Goal: Task Accomplishment & Management: Complete application form

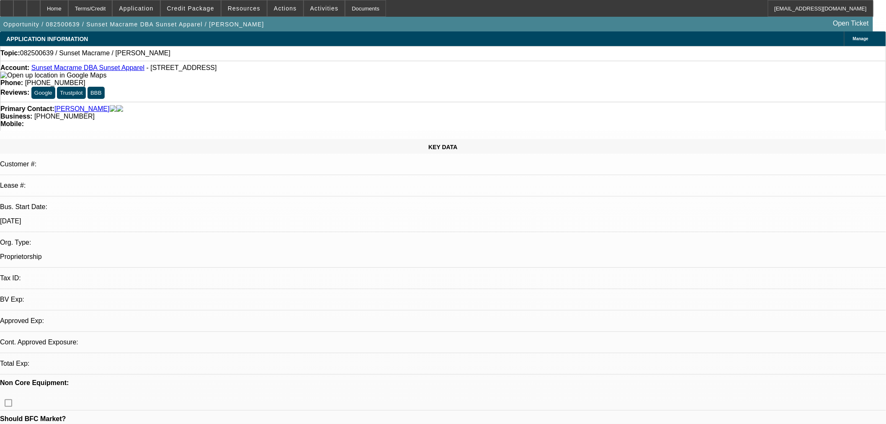
select select "0"
select select "2"
select select "0.1"
select select "4"
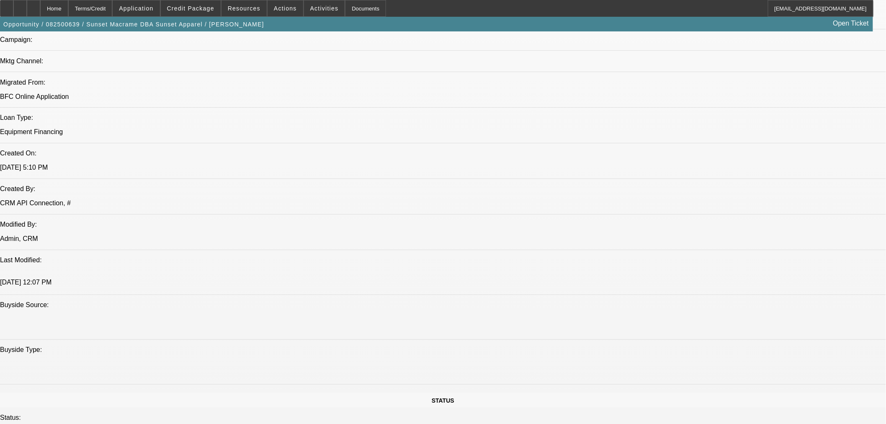
scroll to position [325, 0]
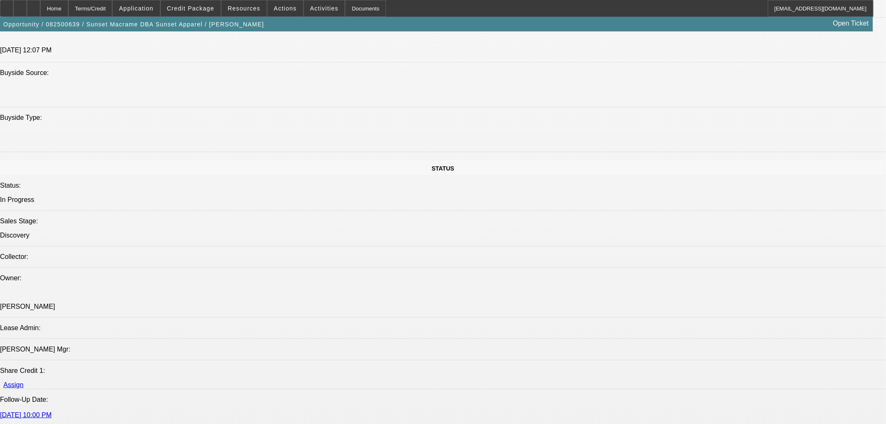
scroll to position [1070, 0]
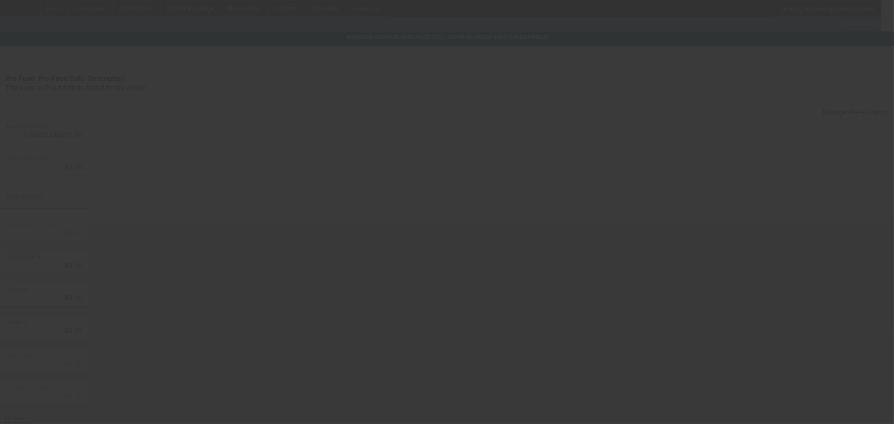
type input "$75,000.00"
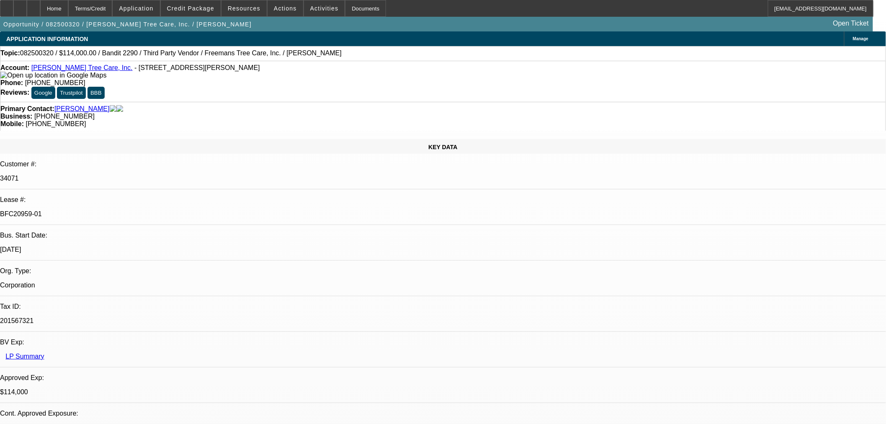
select select "0"
select select "6"
select select "0"
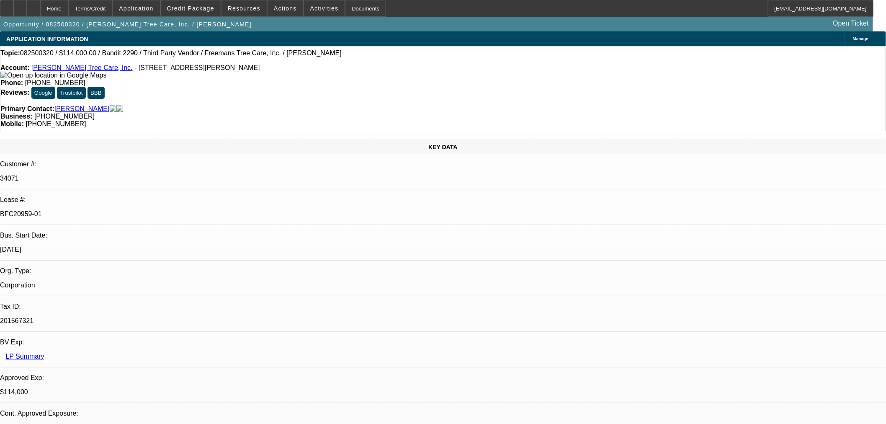
select select "0"
select select "6"
select select "0"
select select "2"
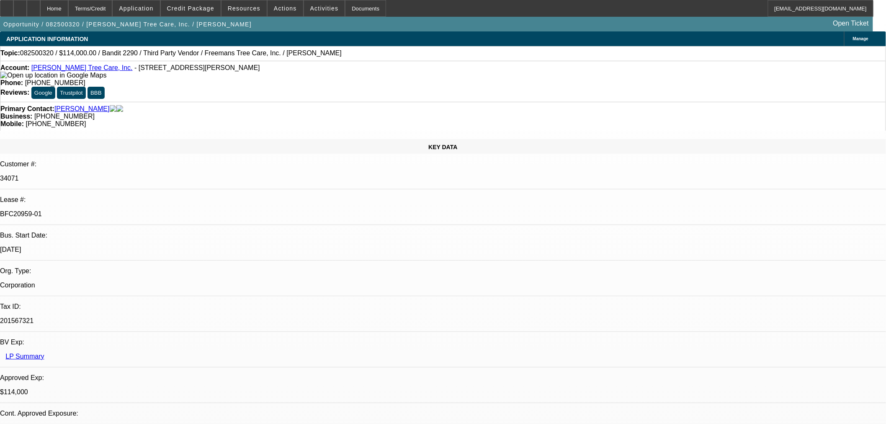
select select "2"
select select "0"
select select "6"
select select "0"
select select "2"
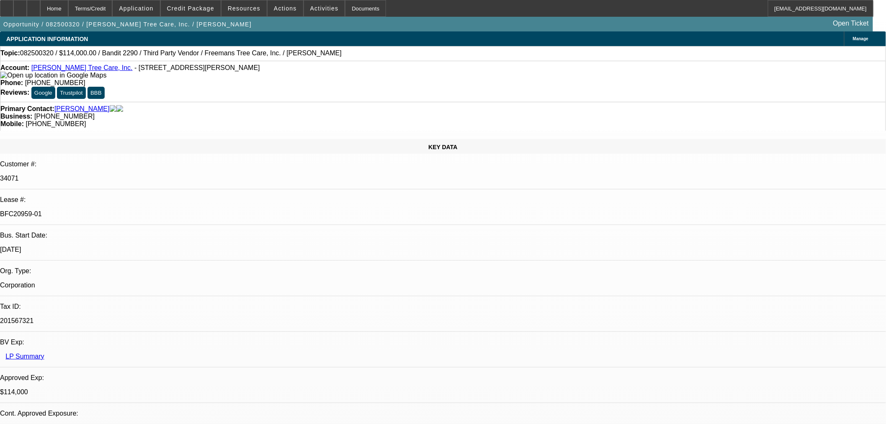
select select "2"
select select "0"
select select "6"
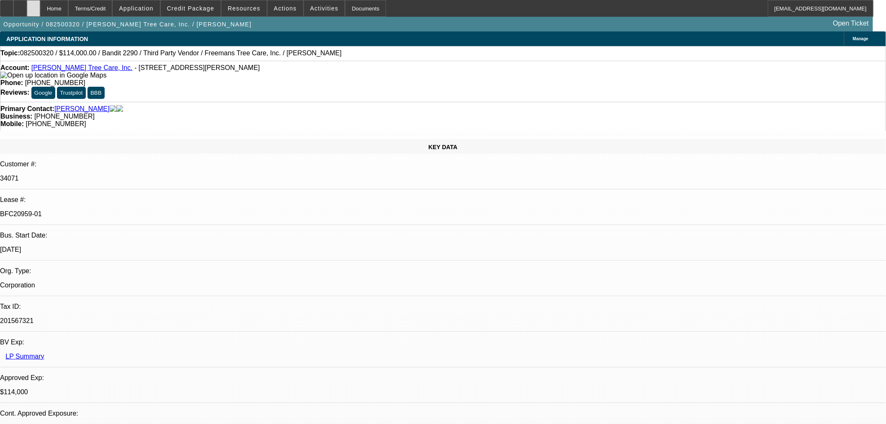
click at [40, 6] on div at bounding box center [33, 8] width 13 height 17
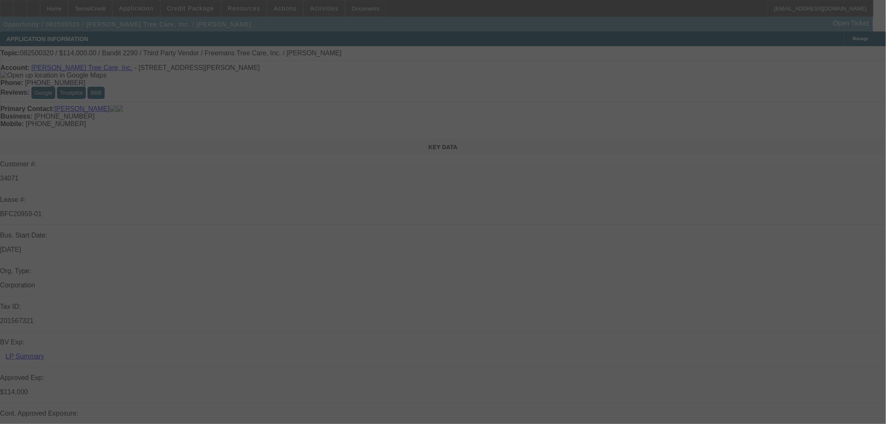
select select "0"
select select "6"
select select "0"
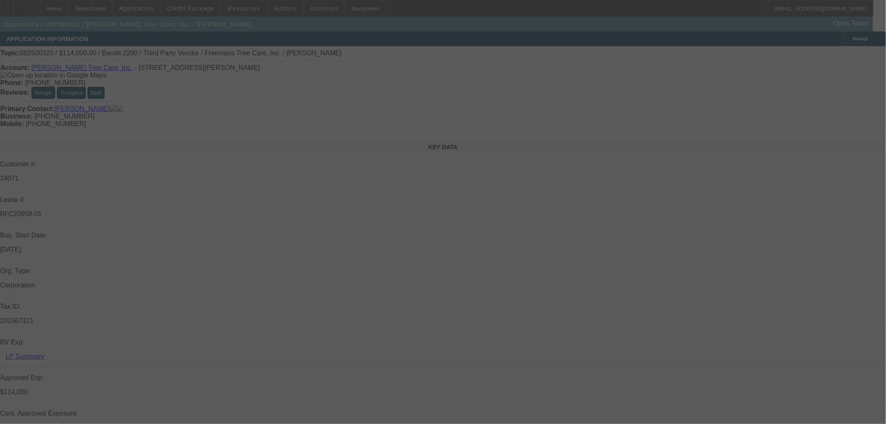
select select "0"
select select "6"
select select "0"
select select "2"
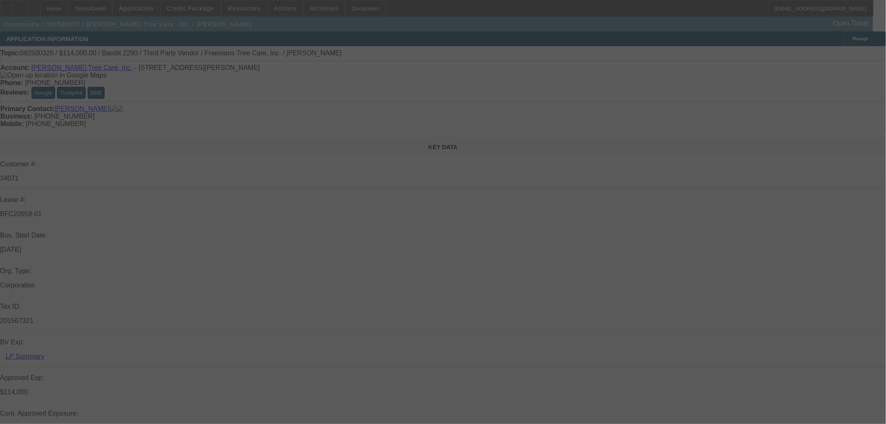
select select "2"
select select "0"
select select "6"
select select "0"
select select "2"
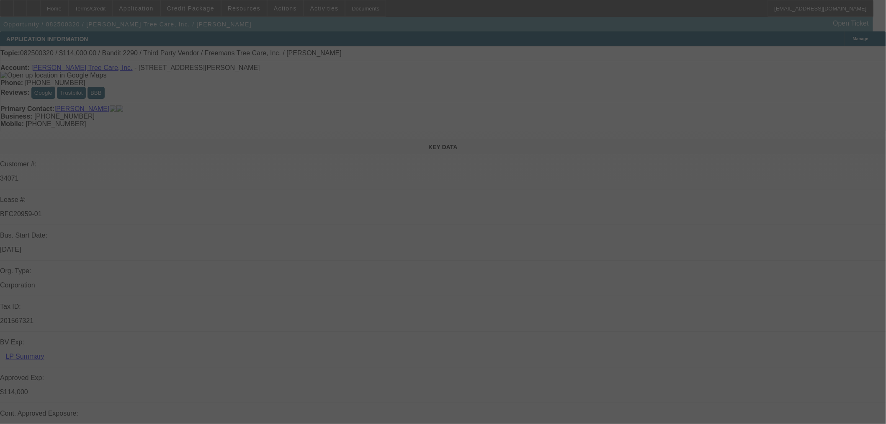
select select "2"
select select "0"
select select "6"
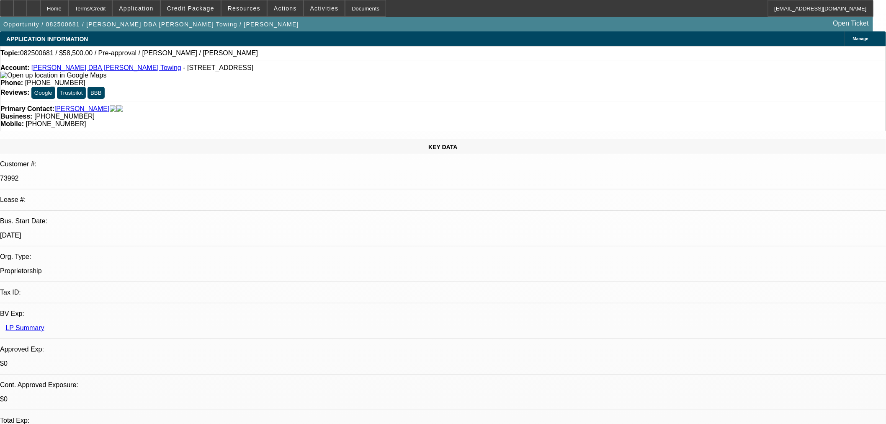
select select "0.1"
select select "2"
select select "0.1"
select select "4"
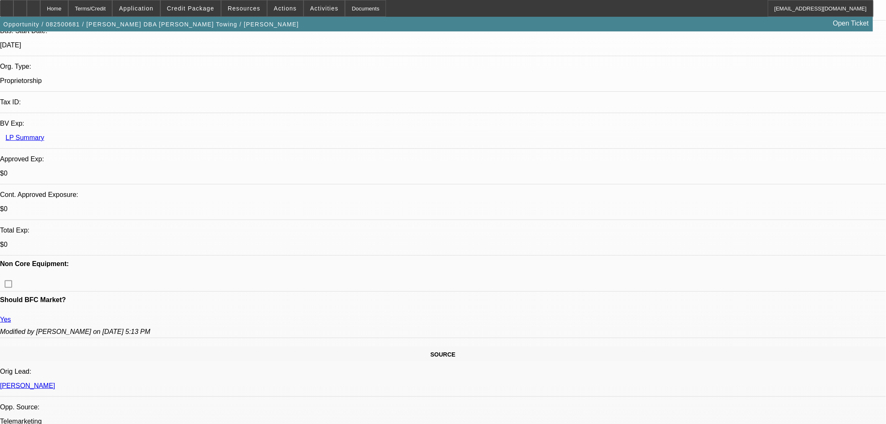
scroll to position [46, 0]
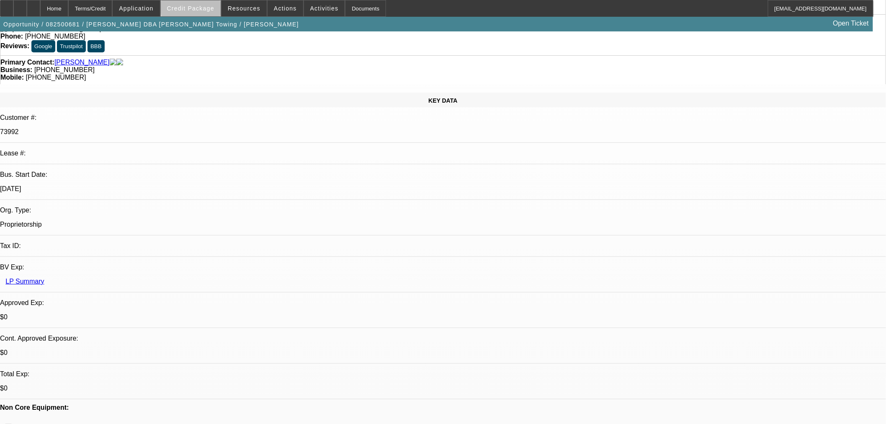
click at [208, 8] on span "Credit Package" at bounding box center [190, 8] width 47 height 7
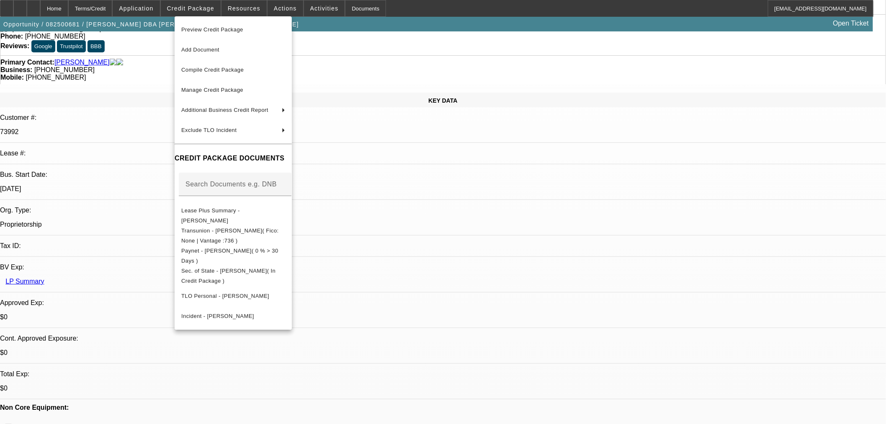
click at [434, 212] on div at bounding box center [443, 212] width 886 height 424
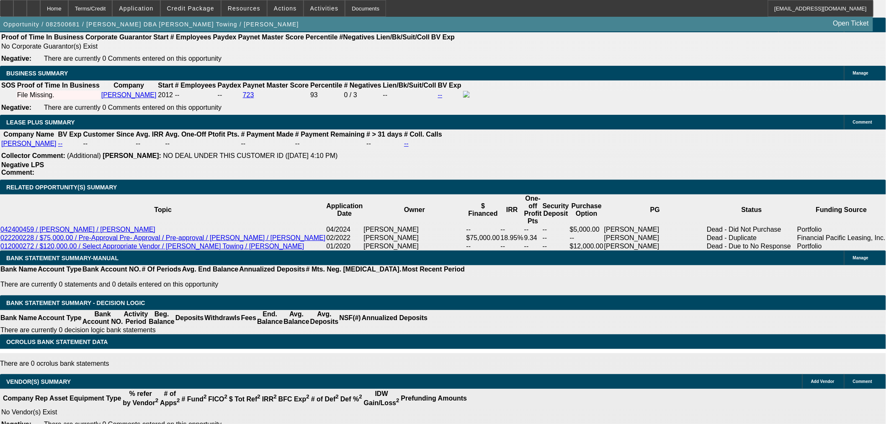
scroll to position [1428, 0]
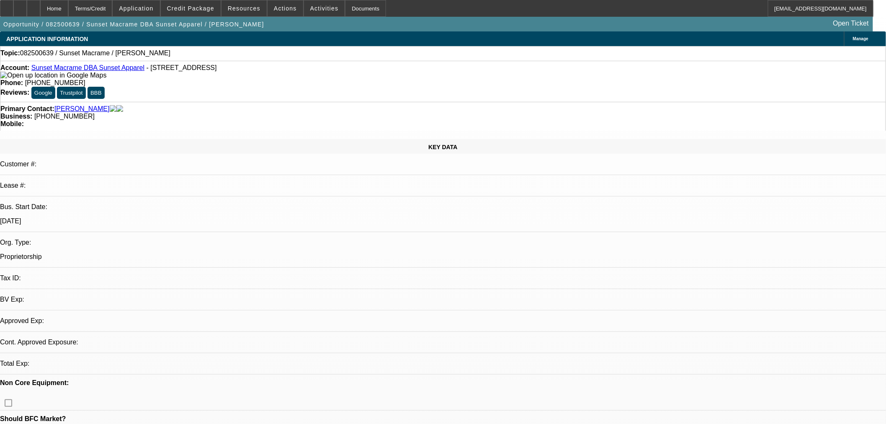
select select "0"
select select "2"
select select "0.1"
select select "4"
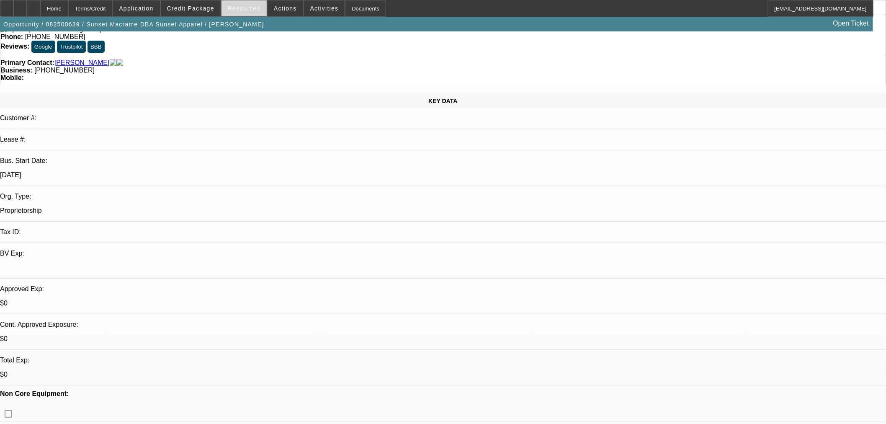
scroll to position [139, 0]
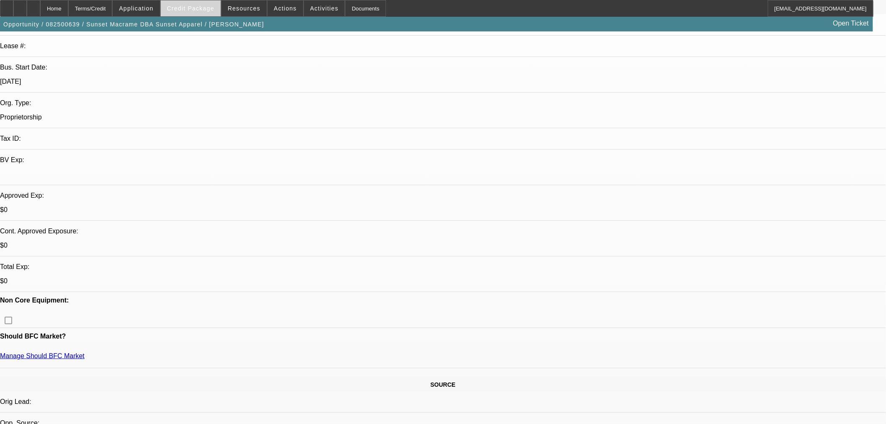
click at [221, 9] on span at bounding box center [191, 8] width 60 height 20
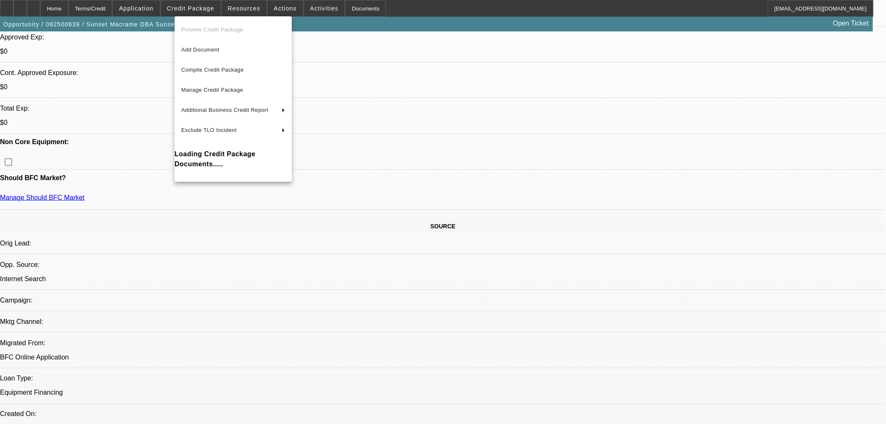
scroll to position [372, 0]
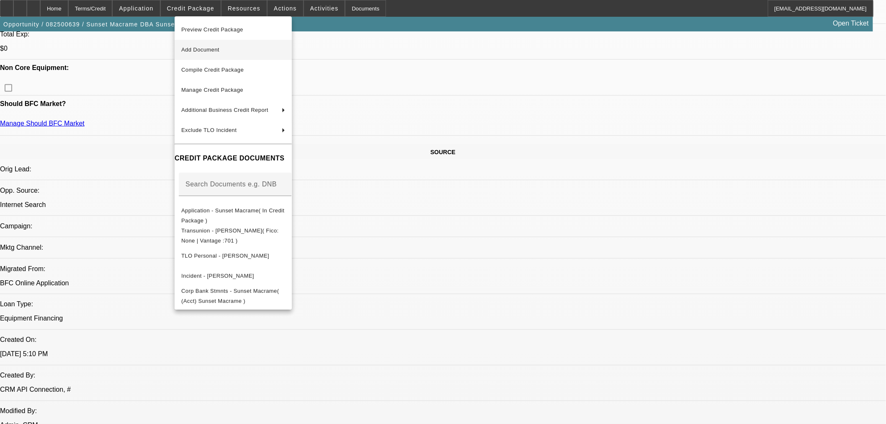
click at [265, 48] on span "Add Document" at bounding box center [233, 50] width 104 height 10
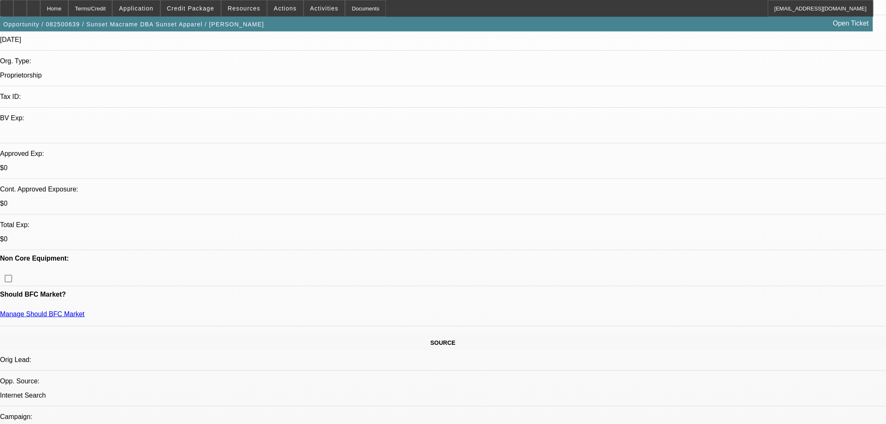
scroll to position [0, 0]
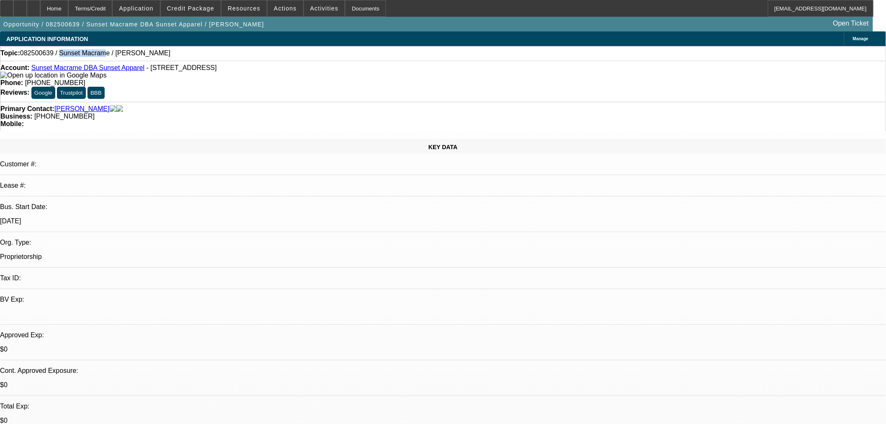
drag, startPoint x: 60, startPoint y: 54, endPoint x: 100, endPoint y: 53, distance: 39.4
click at [100, 53] on span "082500639 / Sunset Macrame / Morris, Keri" at bounding box center [95, 53] width 150 height 8
click at [283, 6] on span "Actions" at bounding box center [285, 8] width 23 height 7
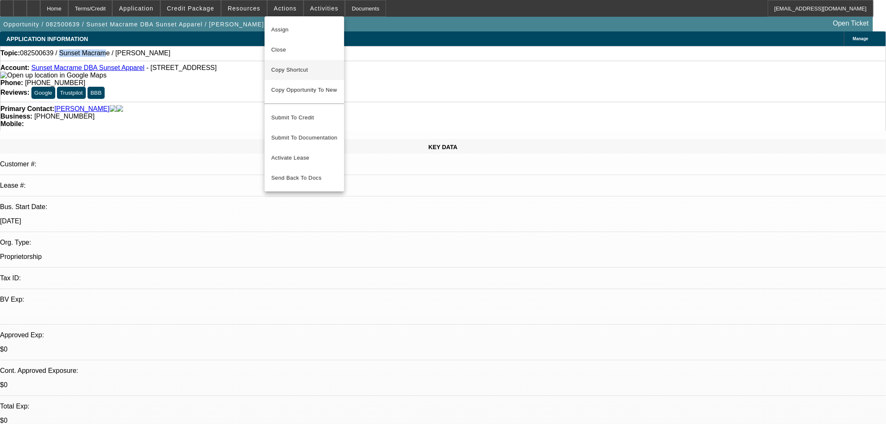
click at [311, 73] on span "Copy Shortcut" at bounding box center [304, 70] width 66 height 10
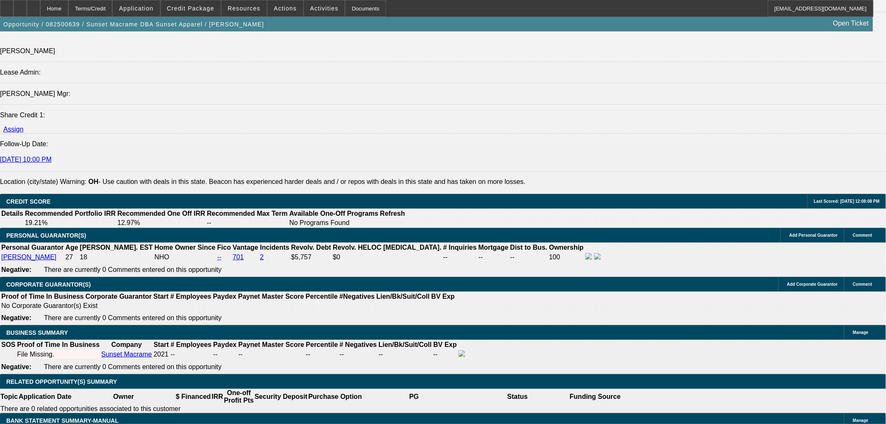
scroll to position [1163, 0]
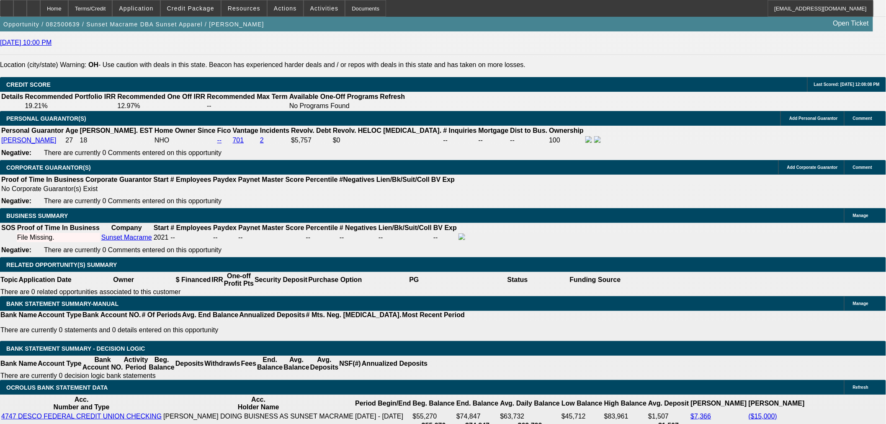
type input "$0.00"
type input "UNKNOWN"
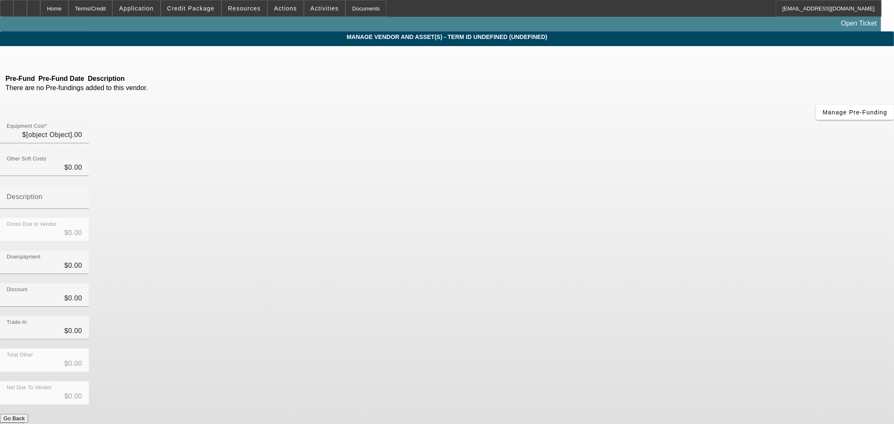
type input "$30,000.00"
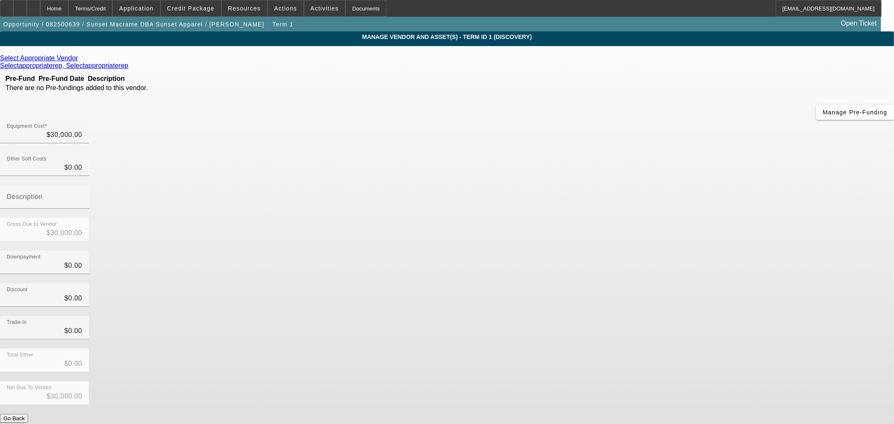
click at [80, 60] on icon at bounding box center [80, 57] width 0 height 7
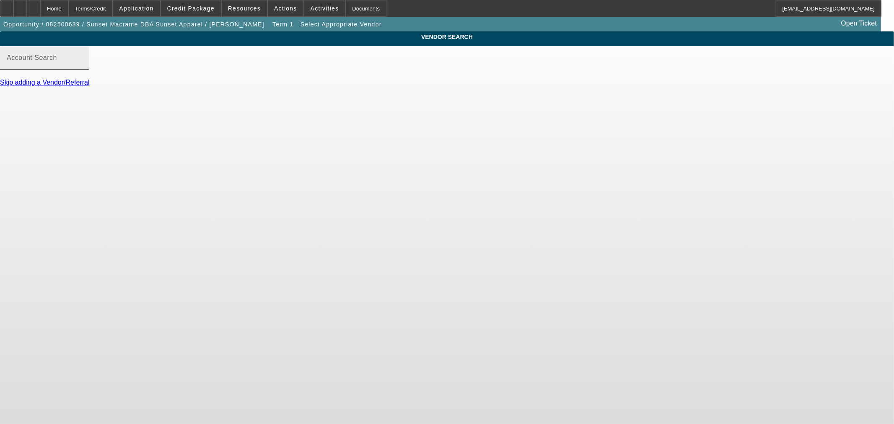
click at [82, 66] on input "Account Search" at bounding box center [44, 61] width 75 height 10
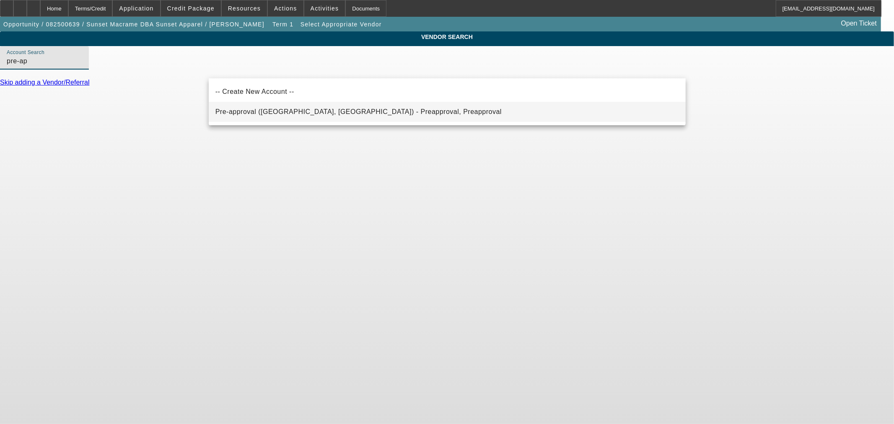
click at [328, 107] on span "Pre-approval (Northbrook, IL) - Preapproval, Preapproval" at bounding box center [358, 112] width 286 height 10
type input "Pre-approval (Northbrook, IL) - Preapproval, Preapproval"
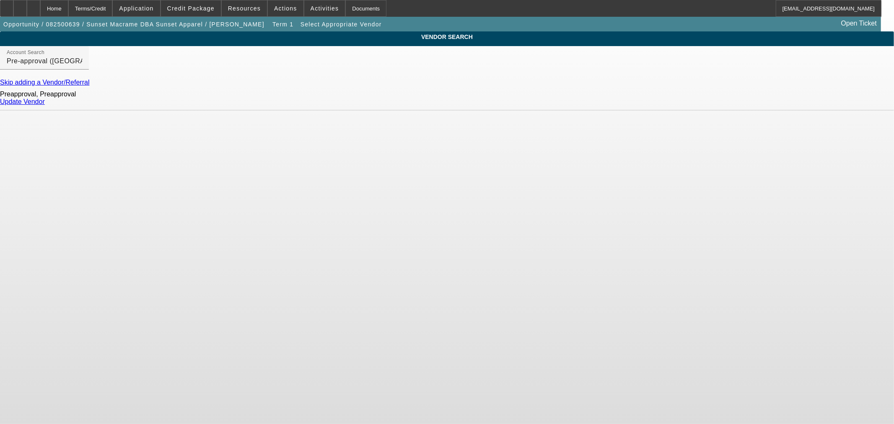
click at [45, 103] on link "Update Vendor" at bounding box center [22, 101] width 45 height 7
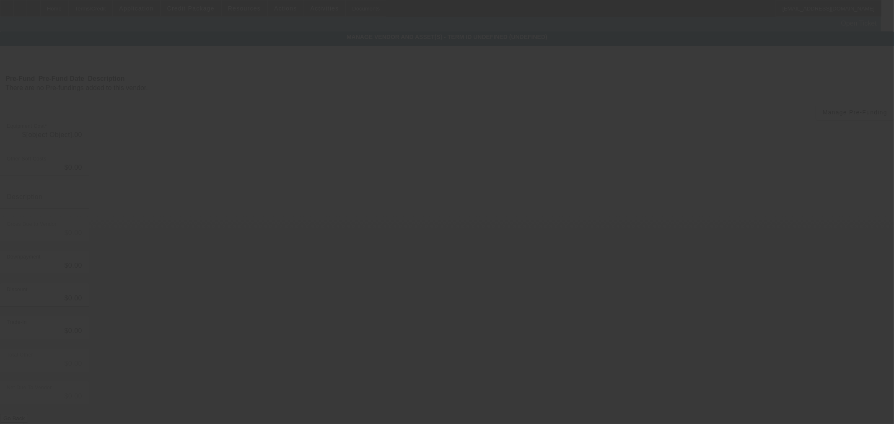
type input "$30,000.00"
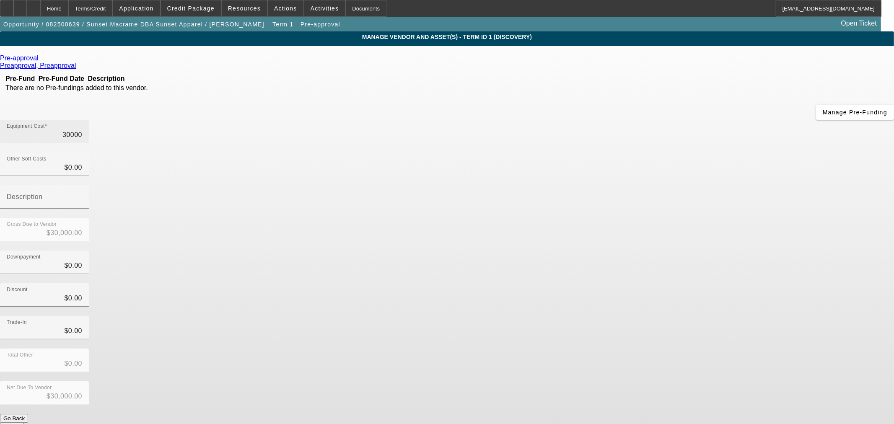
click at [82, 130] on input "30000" at bounding box center [44, 135] width 75 height 10
type input "7"
type input "$7.00"
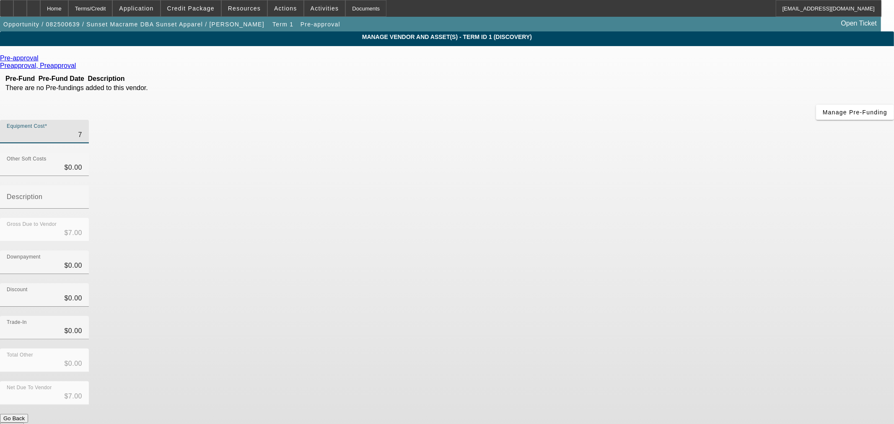
type input "75"
type input "$75.00"
type input "750"
type input "$750.00"
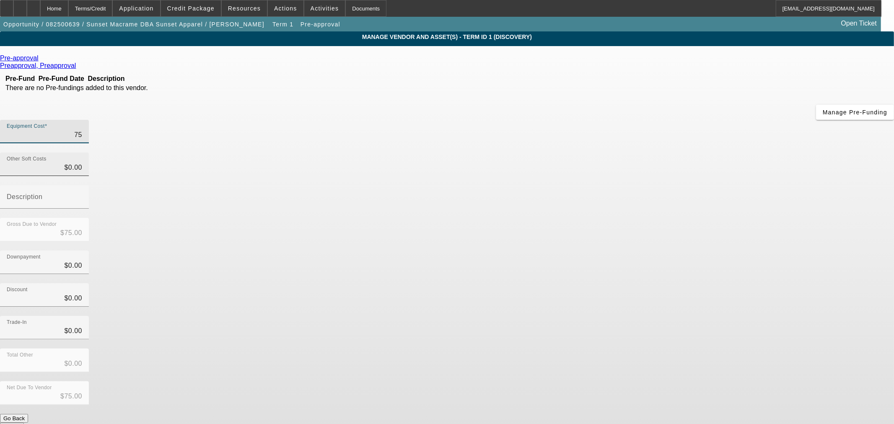
type input "$750.00"
type input "7500"
type input "$7,500.00"
type input "75000"
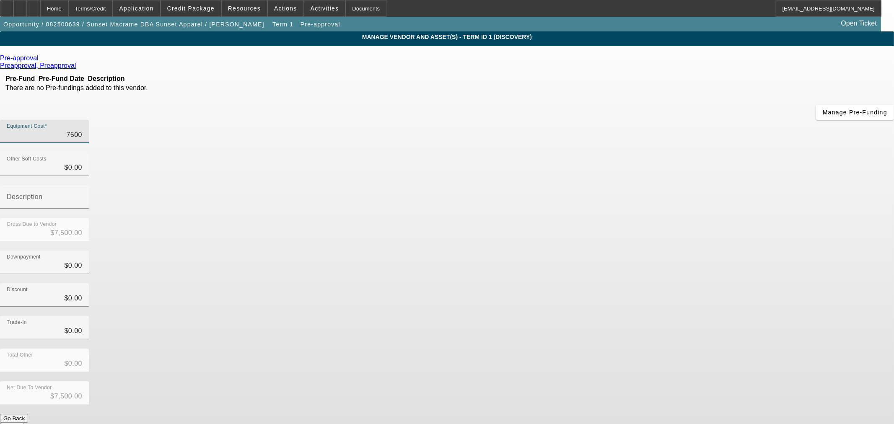
type input "$75,000.00"
drag, startPoint x: 824, startPoint y: 248, endPoint x: 807, endPoint y: 242, distance: 17.6
click at [807, 242] on app-vendor-asset-manage "MANAGE VENDOR AND ASSET(S) - Term ID 1 (Discovery) Remove Vendor Pre-approval P…" at bounding box center [447, 256] width 894 height 450
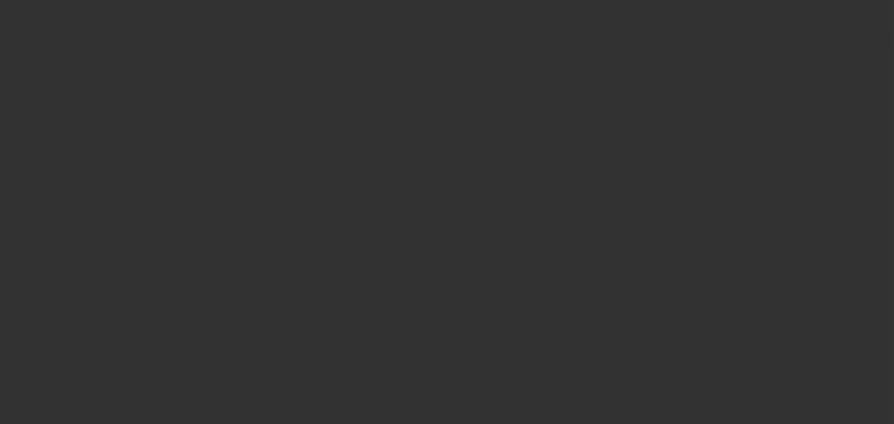
type input "524 High Street"
type input "Minford"
type input "45653"
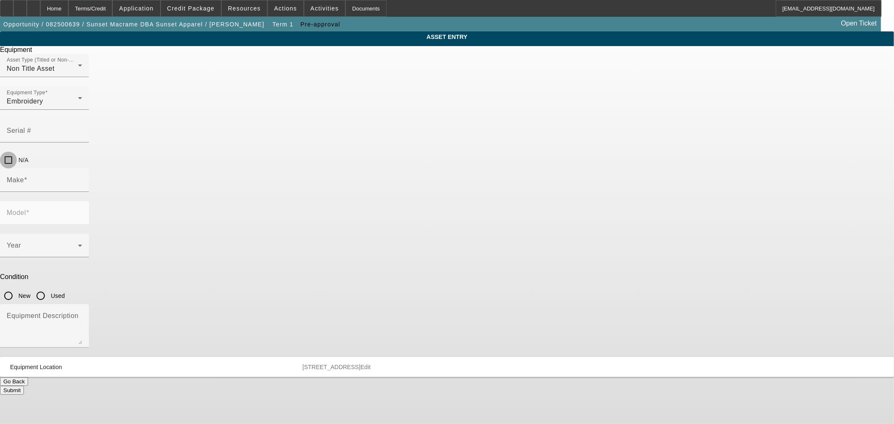
click at [17, 152] on input "N/A" at bounding box center [8, 160] width 17 height 17
checkbox input "true"
click at [82, 178] on input "Make" at bounding box center [44, 183] width 75 height 10
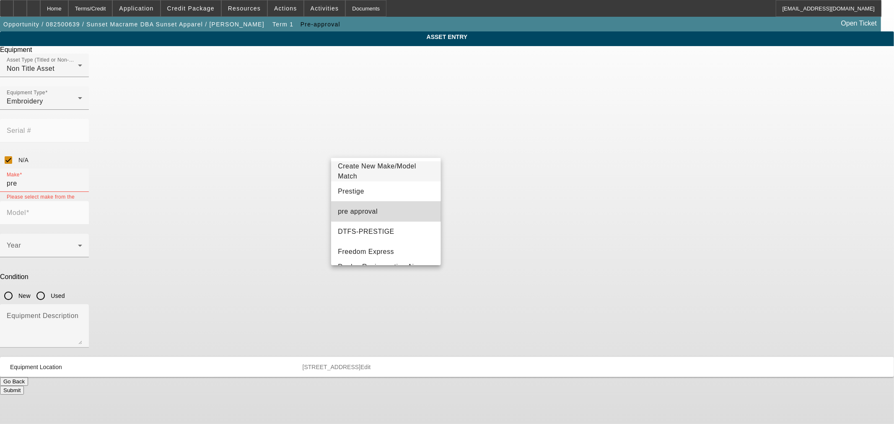
click at [390, 203] on mat-option "pre approval" at bounding box center [385, 211] width 109 height 20
type input "pre approval"
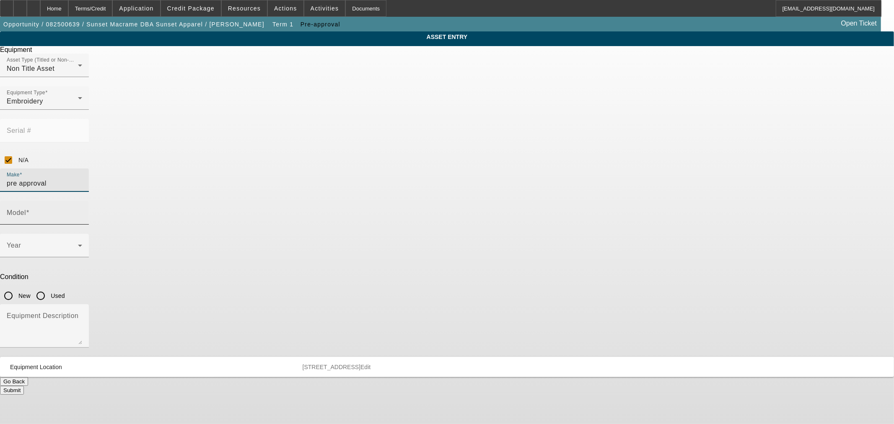
click at [82, 211] on input "Model" at bounding box center [44, 216] width 75 height 10
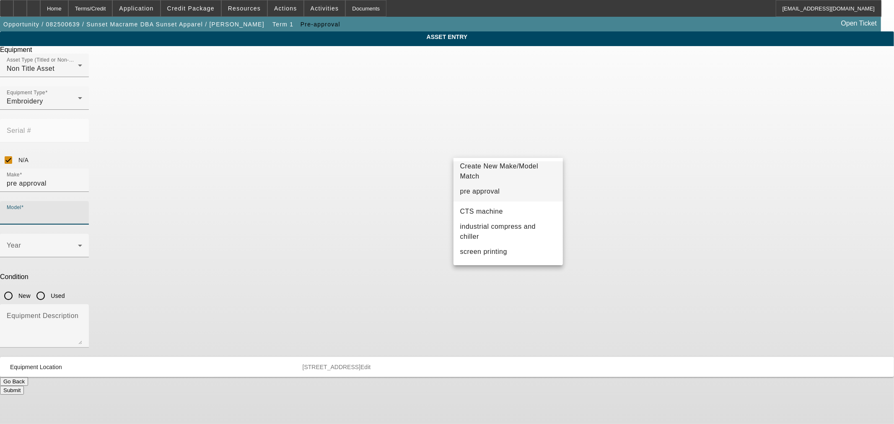
click at [487, 194] on span "pre approval" at bounding box center [480, 191] width 40 height 7
type input "pre approval"
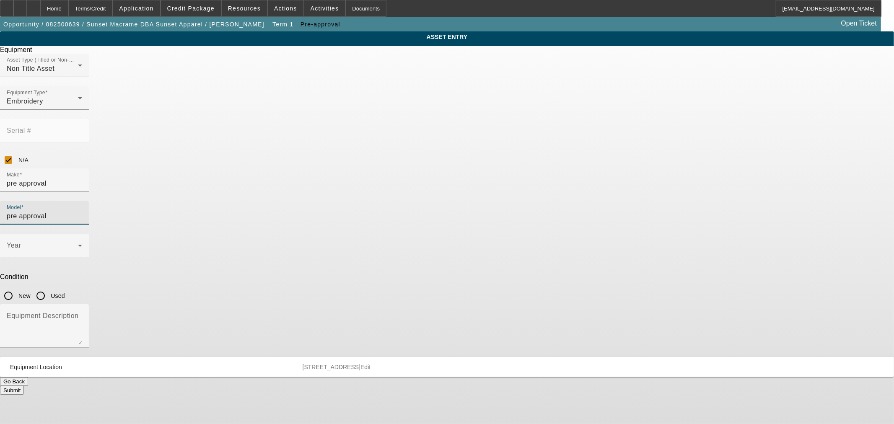
click at [17, 287] on input "New" at bounding box center [8, 295] width 17 height 17
radio input "true"
click at [78, 244] on span at bounding box center [42, 249] width 71 height 10
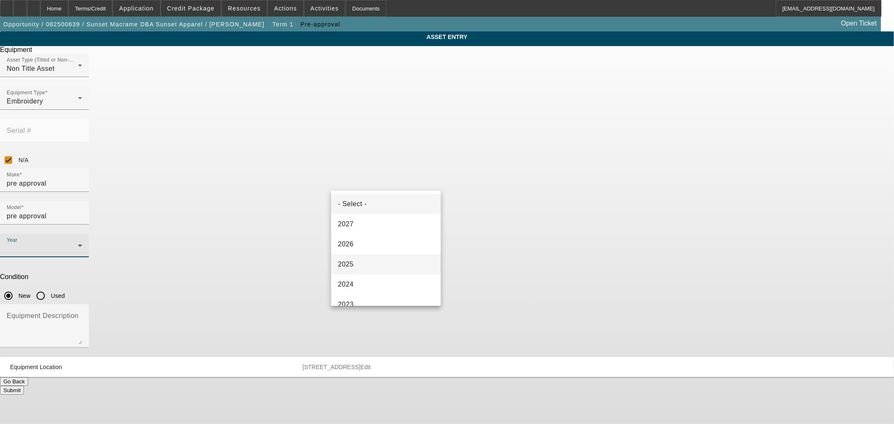
click at [380, 258] on mat-option "2025" at bounding box center [385, 264] width 109 height 20
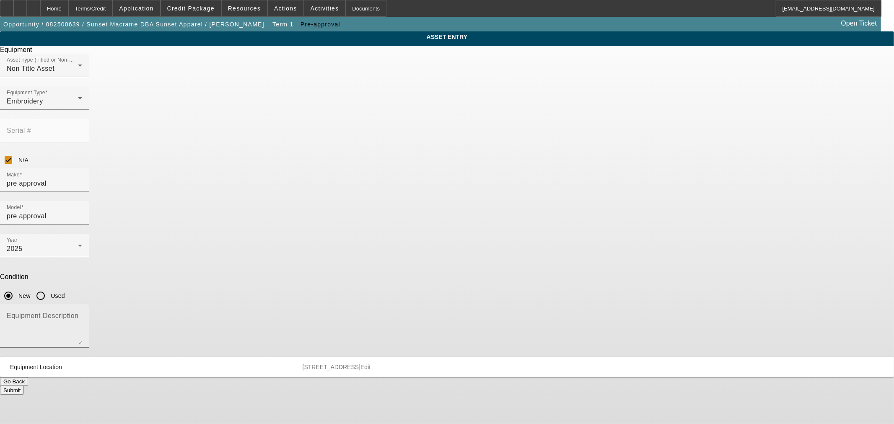
click at [78, 312] on mat-label "Equipment Description" at bounding box center [43, 315] width 72 height 7
click at [82, 314] on textarea "Equipment Description" at bounding box center [44, 329] width 75 height 30
type textarea "BAi Embroidery Machines"
click at [24, 386] on button "Submit" at bounding box center [12, 390] width 24 height 9
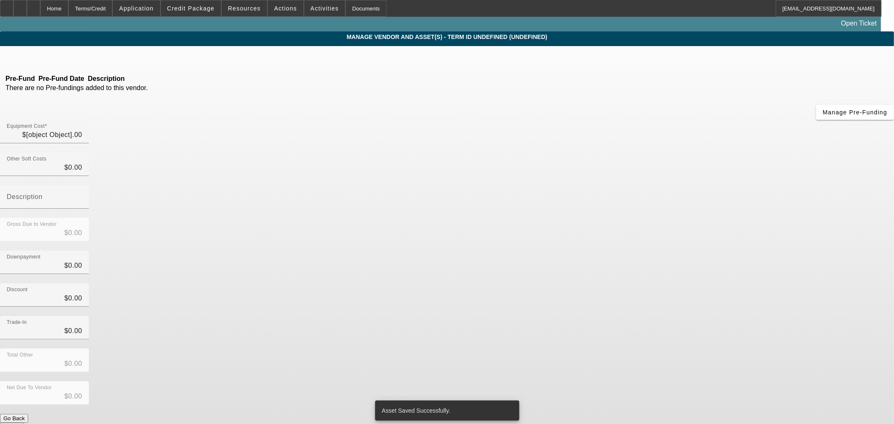
type input "$75,000.00"
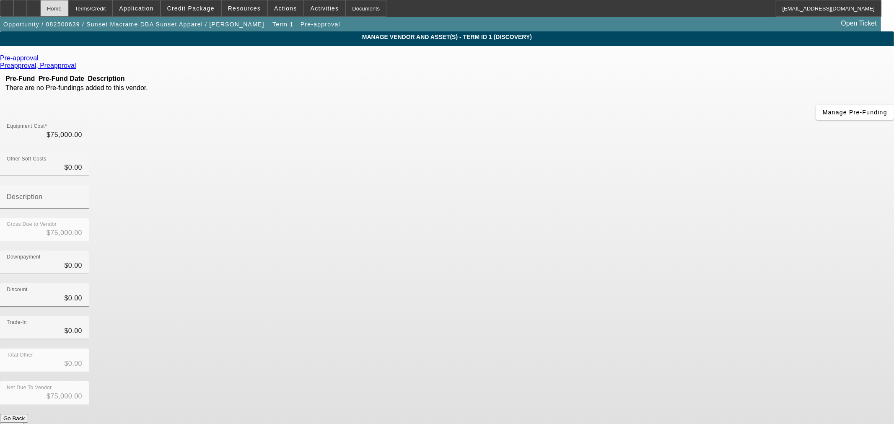
click at [68, 3] on div "Home" at bounding box center [54, 8] width 28 height 17
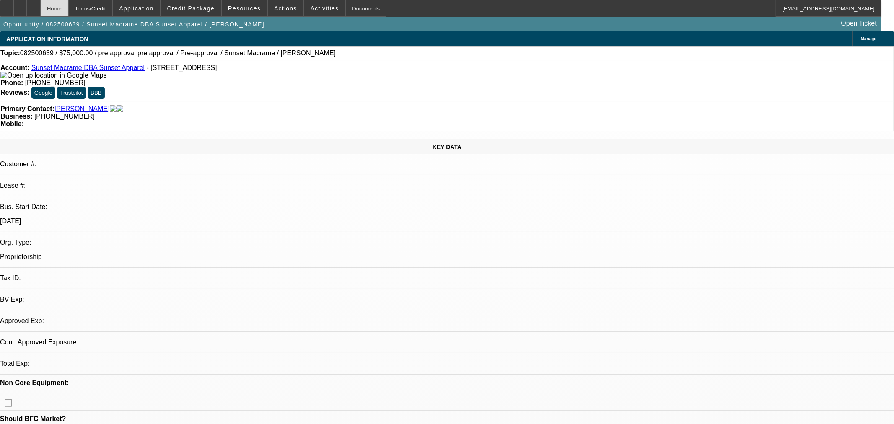
select select "0"
select select "2"
select select "0.1"
select select "4"
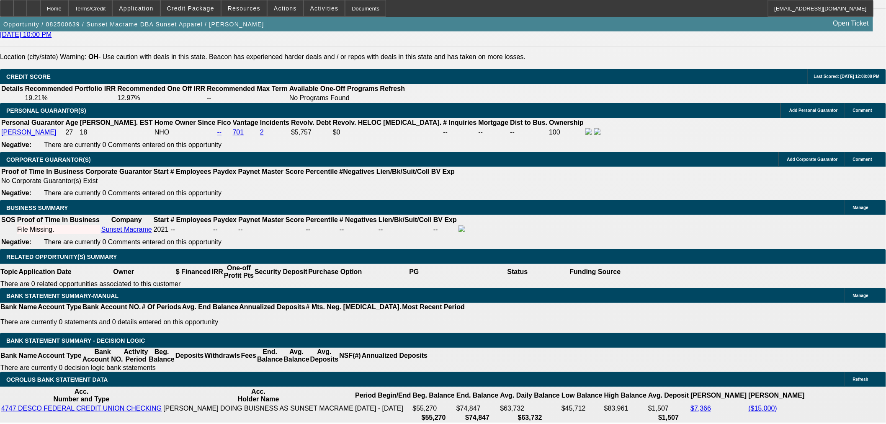
scroll to position [1070, 0]
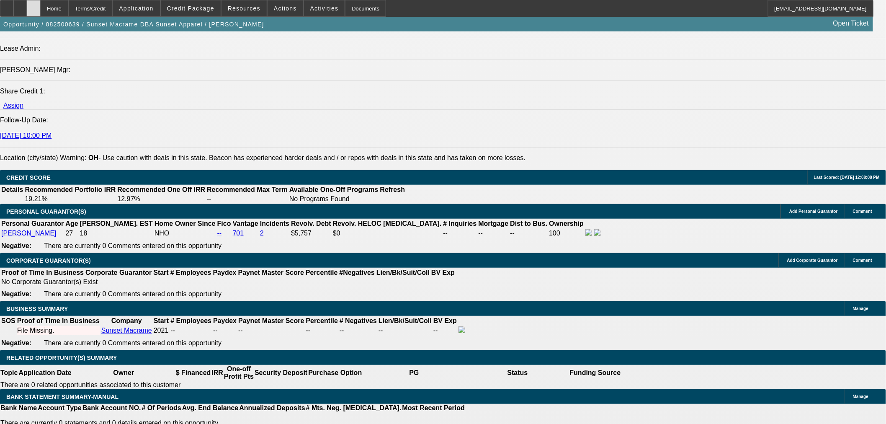
click at [40, 11] on div at bounding box center [33, 8] width 13 height 17
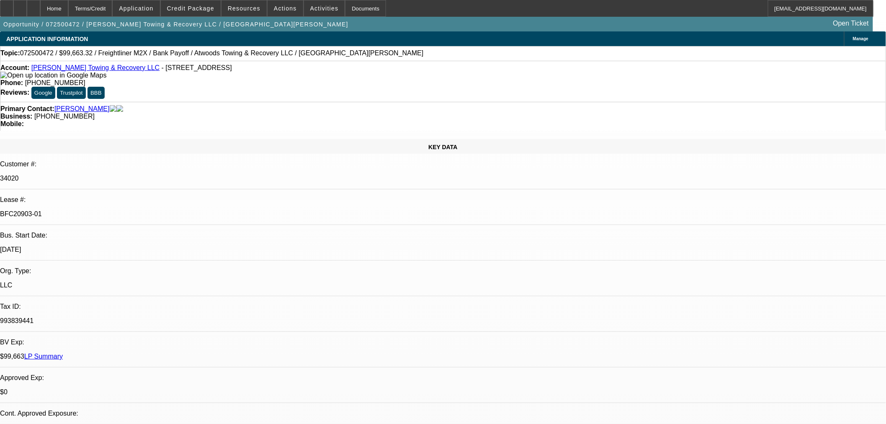
select select "0"
select select "2"
select select "0"
select select "6"
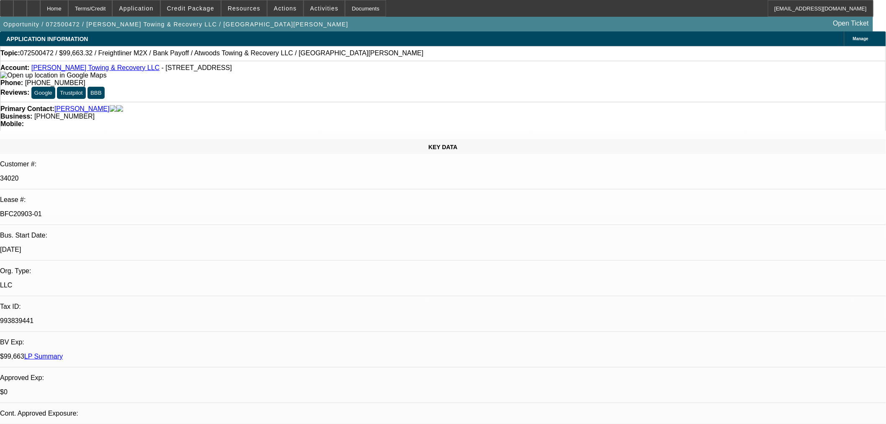
select select "0"
select select "6"
select select "0"
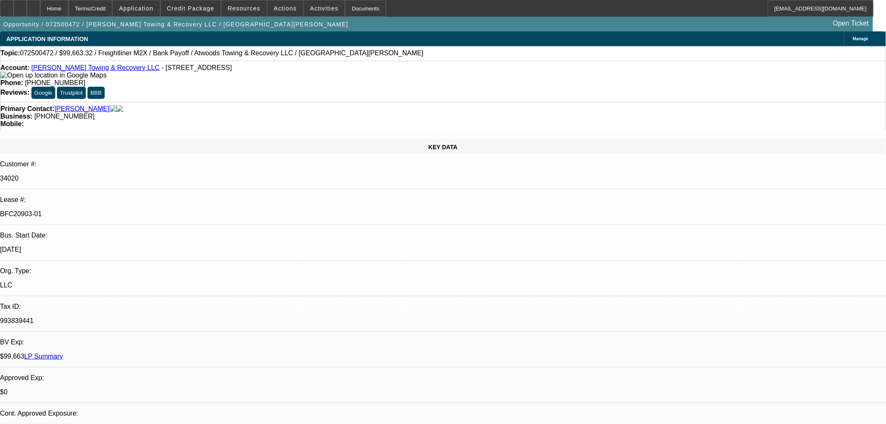
select select "0"
select select "6"
select select "0"
select select "2"
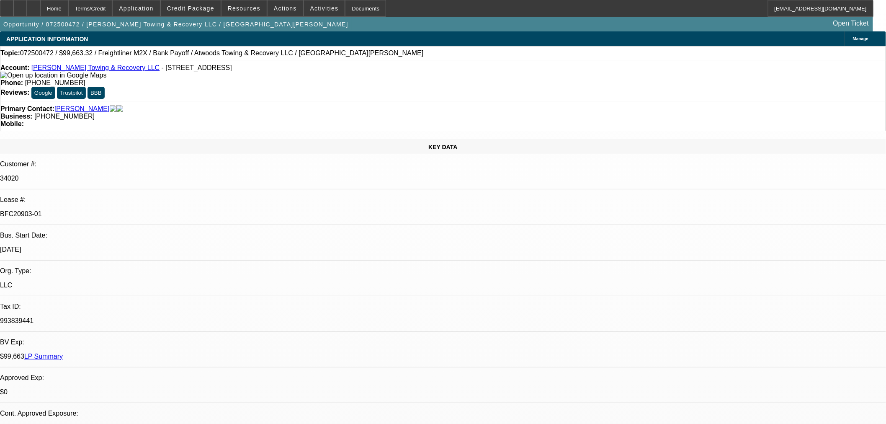
select select "2"
select select "0"
select select "6"
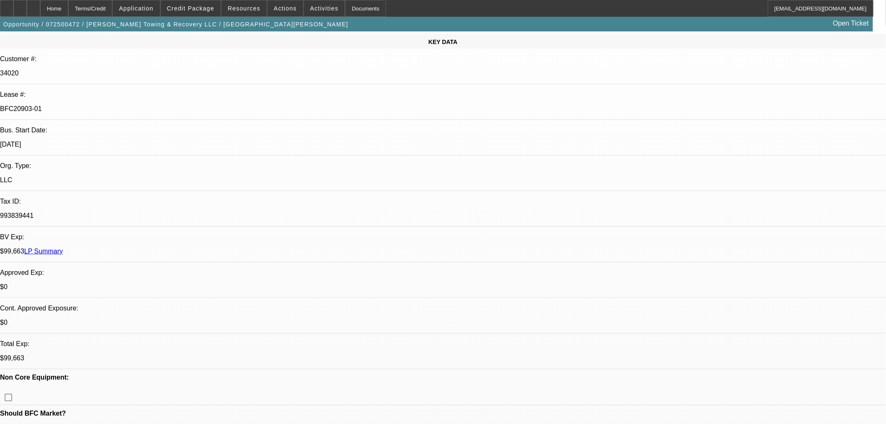
scroll to position [139, 0]
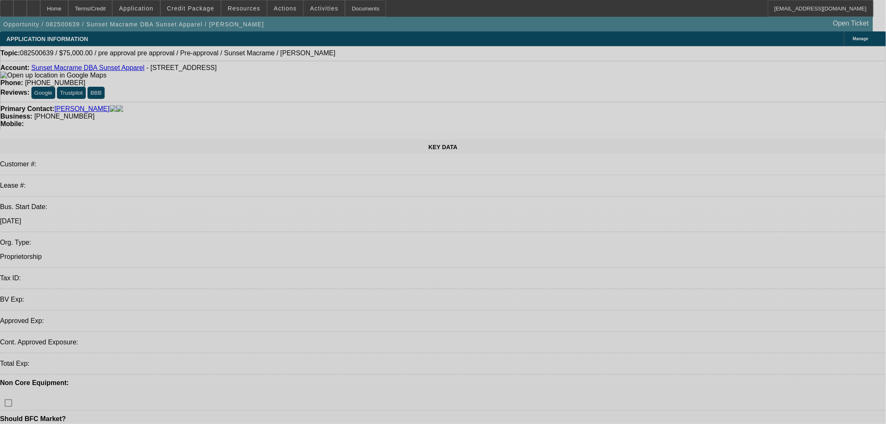
select select "0"
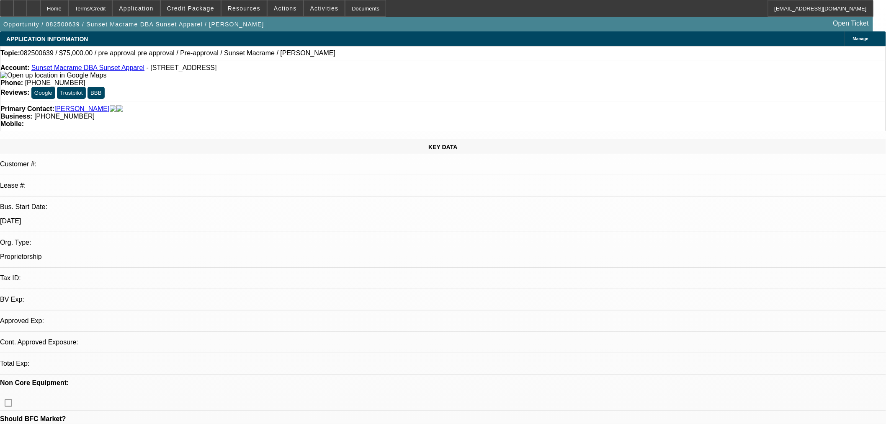
select select "2"
select select "0.1"
select select "4"
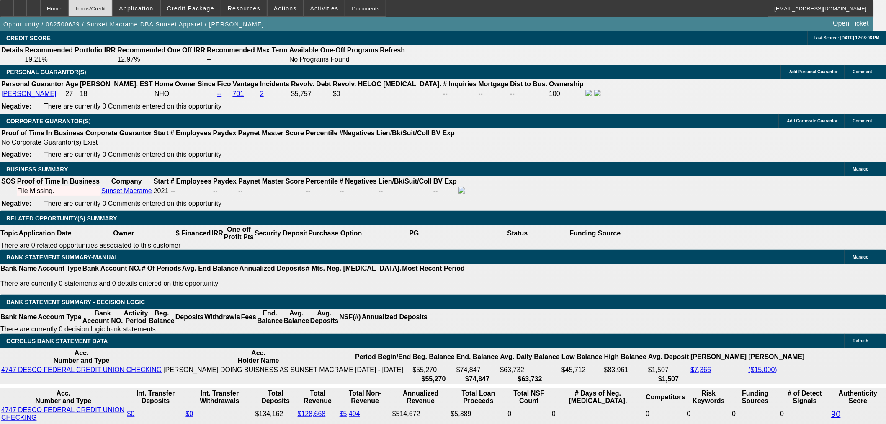
scroll to position [1222, 0]
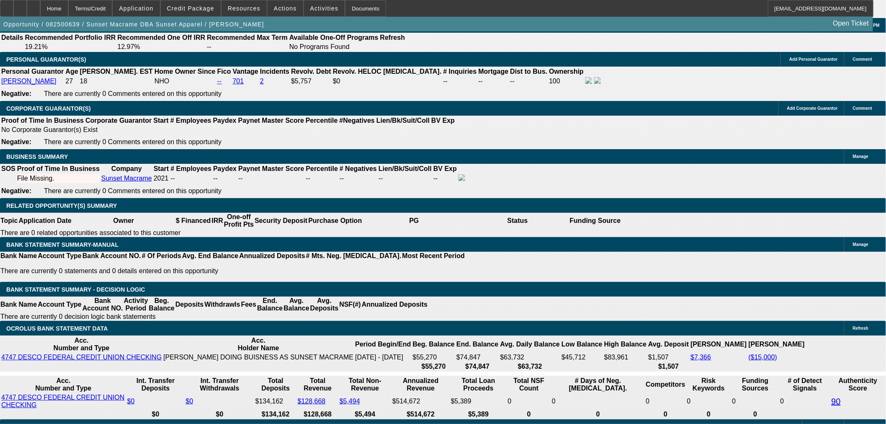
type input "60"
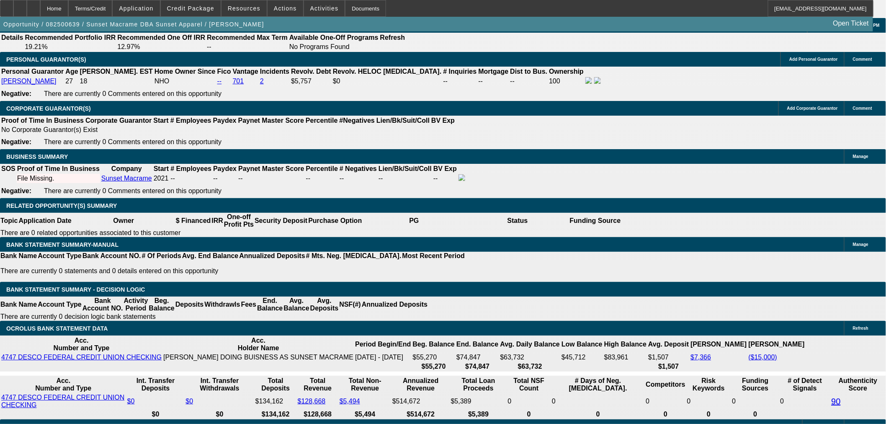
type input "1"
type input "$2,564.06"
type input "$1,282.03"
type input "12"
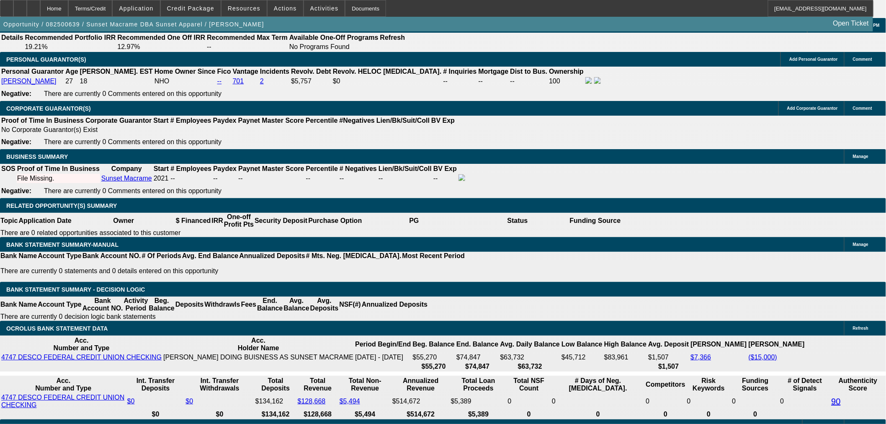
type input "$3,336.66"
type input "$1,668.33"
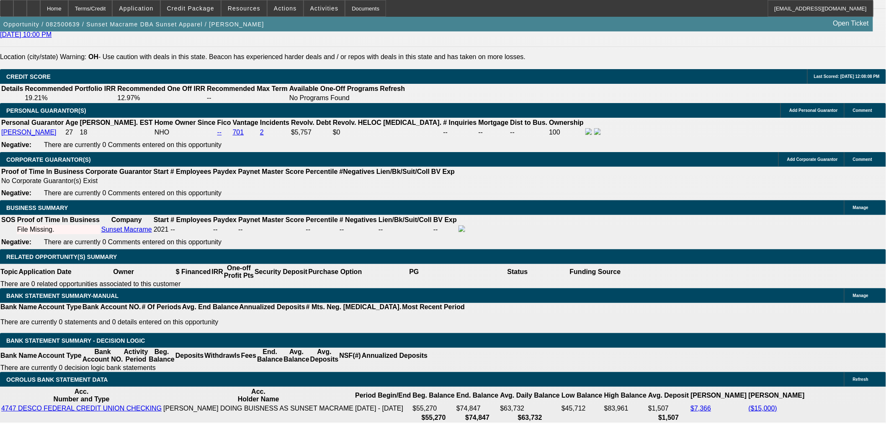
scroll to position [1083, 0]
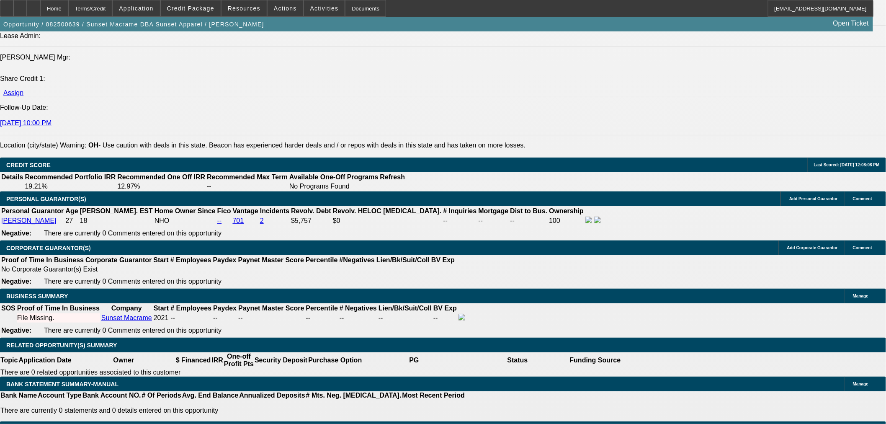
type input "12"
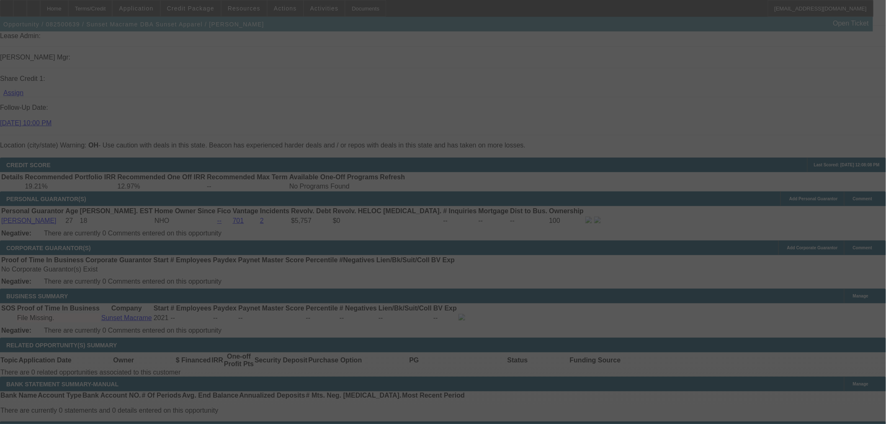
select select "0"
select select "2"
select select "0.1"
select select "4"
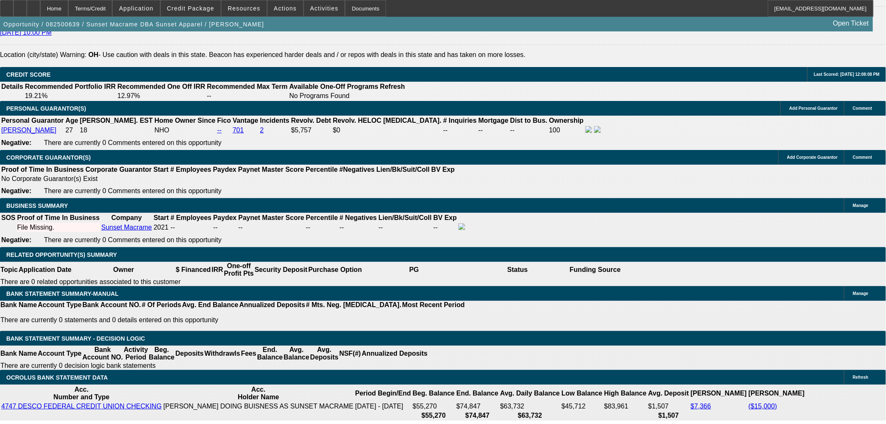
scroll to position [1176, 0]
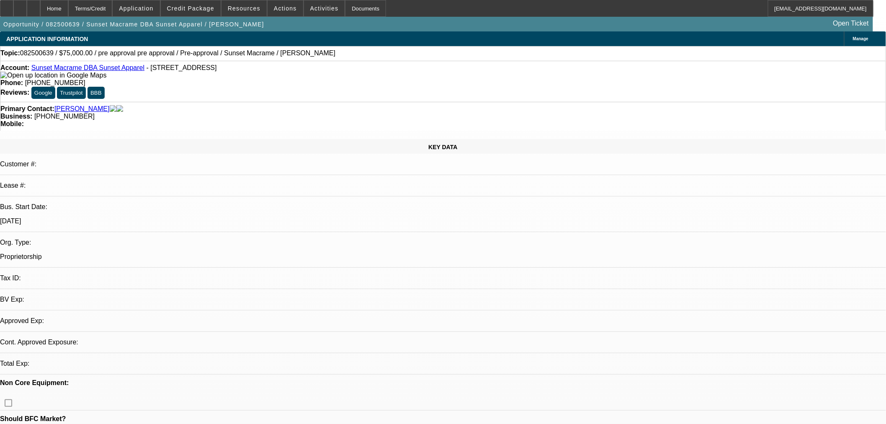
select select "0"
select select "2"
select select "0.1"
select select "4"
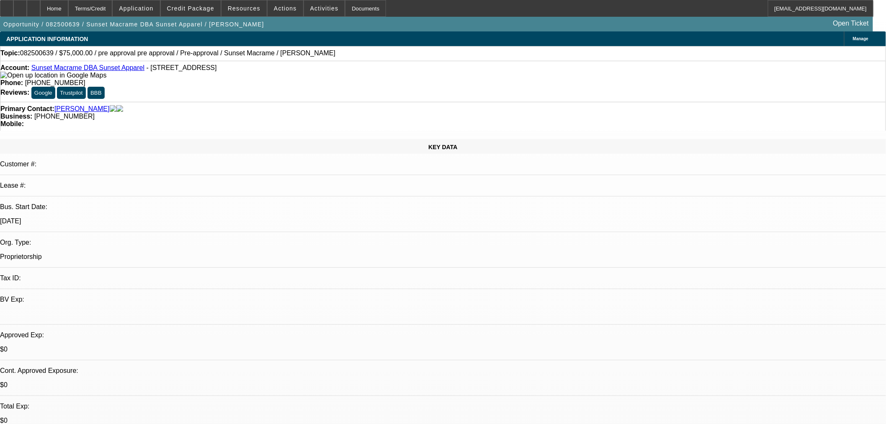
click at [85, 79] on span "[PHONE_NUMBER]" at bounding box center [55, 82] width 60 height 7
click at [193, 8] on span "Credit Package" at bounding box center [190, 8] width 47 height 7
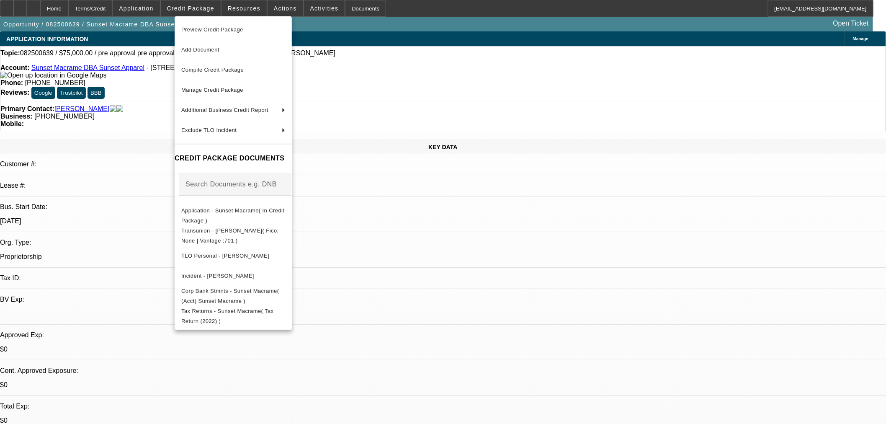
click at [442, 164] on div at bounding box center [443, 212] width 886 height 424
